Goal: Use online tool/utility

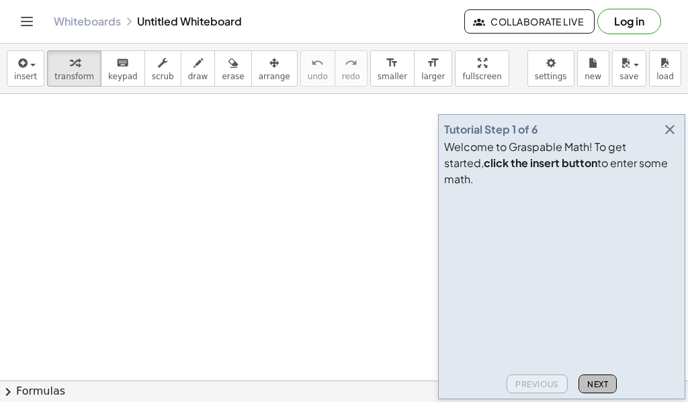
click at [606, 378] on button "Next" at bounding box center [597, 384] width 38 height 19
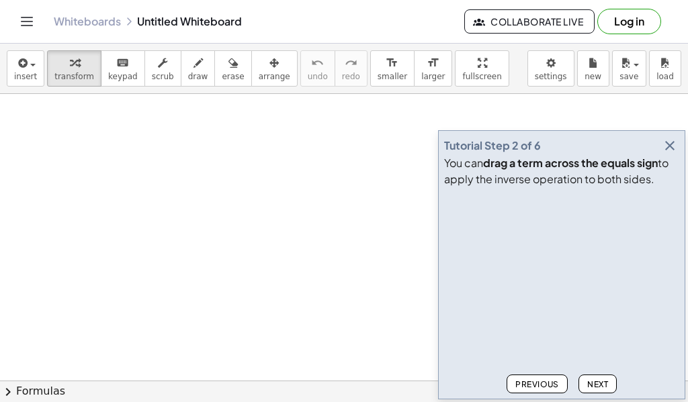
click at [606, 378] on button "Next" at bounding box center [597, 384] width 38 height 19
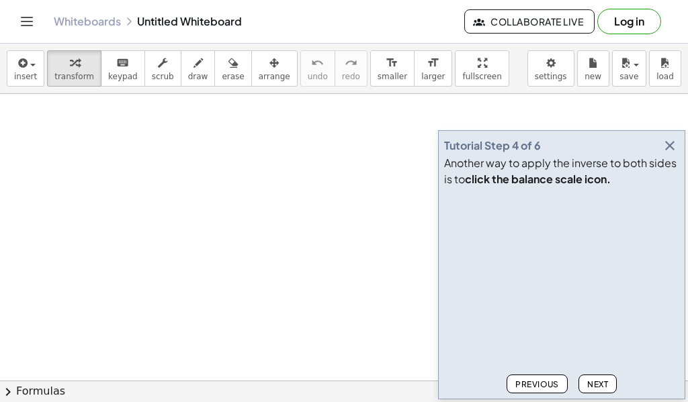
click at [606, 378] on button "Next" at bounding box center [597, 384] width 38 height 19
click at [664, 140] on icon "button" at bounding box center [670, 146] width 16 height 16
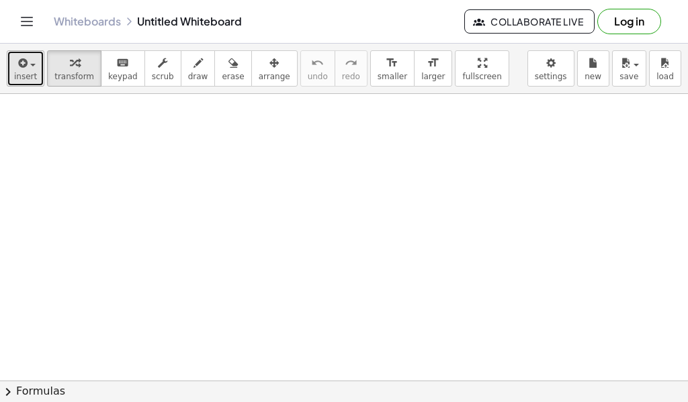
click at [39, 64] on button "insert" at bounding box center [26, 68] width 38 height 36
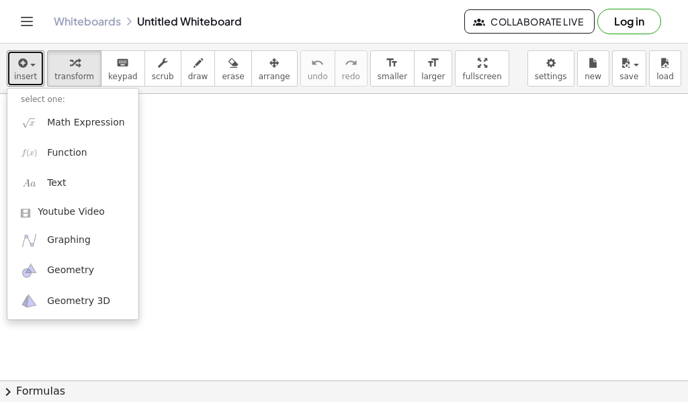
click at [243, 239] on div at bounding box center [344, 388] width 688 height 589
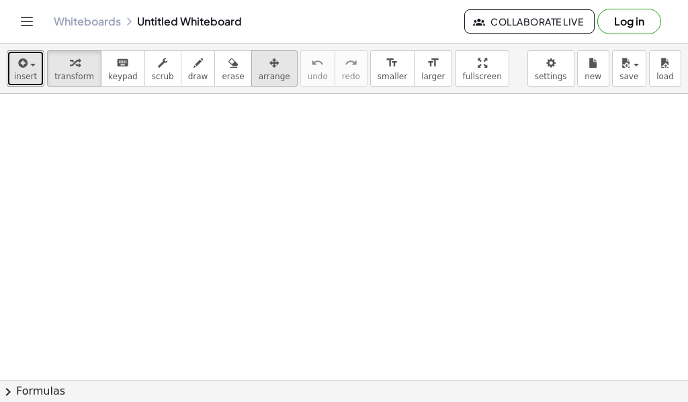
click at [260, 75] on span "arrange" at bounding box center [275, 76] width 32 height 9
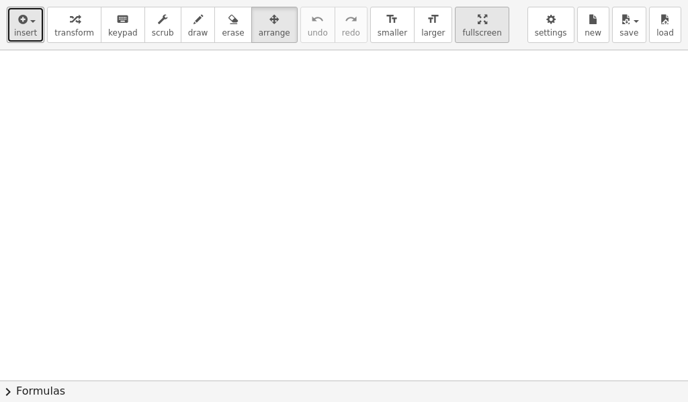
click at [439, 170] on div "insert select one: Math Expression Function Text Youtube Video Graphing Geometr…" at bounding box center [344, 201] width 688 height 402
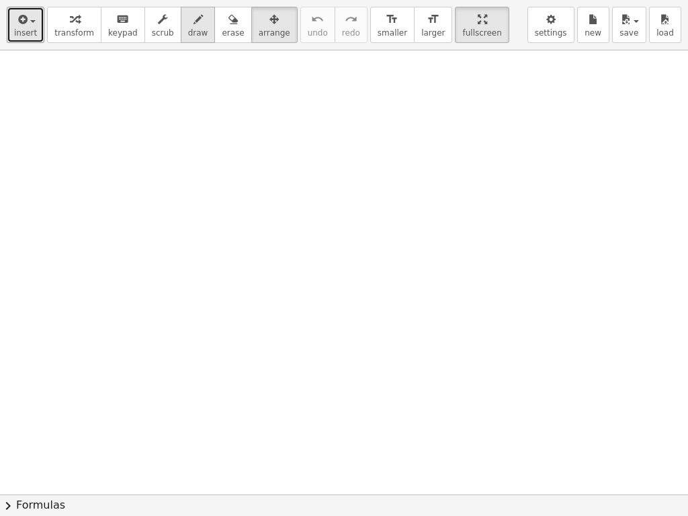
click at [185, 39] on button "draw" at bounding box center [198, 25] width 35 height 36
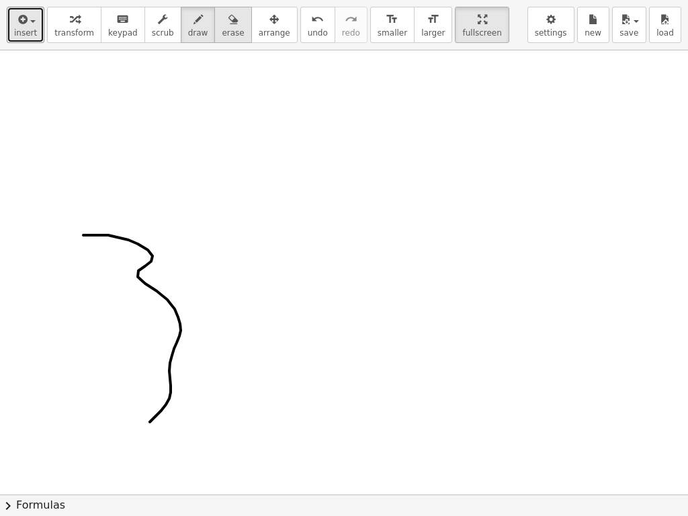
click at [222, 25] on div "button" at bounding box center [233, 19] width 22 height 16
click at [197, 26] on button "draw" at bounding box center [198, 25] width 35 height 36
click at [230, 30] on span "erase" at bounding box center [233, 32] width 22 height 9
